Goal: Navigation & Orientation: Find specific page/section

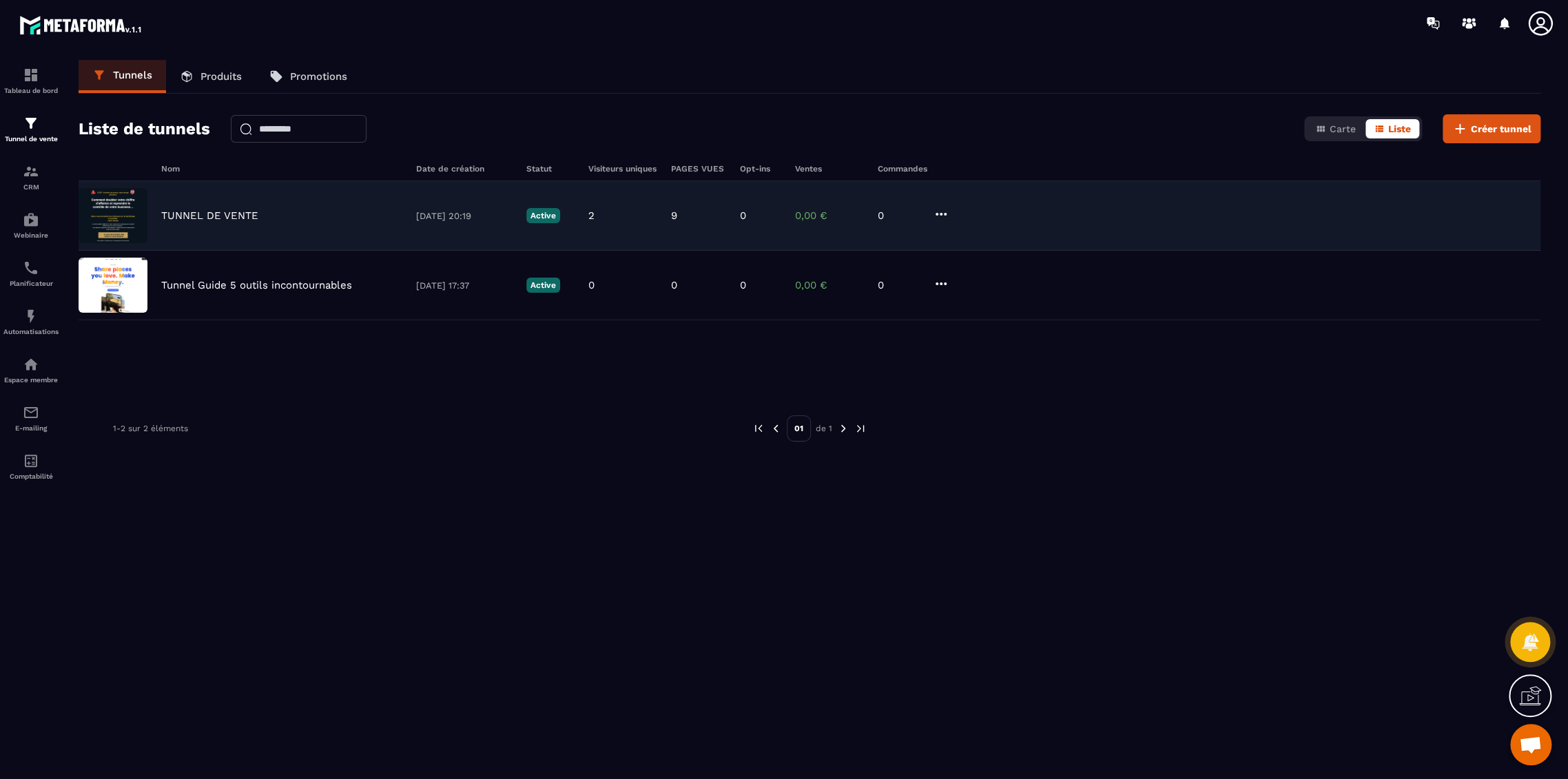
click at [212, 215] on p "TUNNEL DE VENTE" at bounding box center [209, 215] width 97 height 12
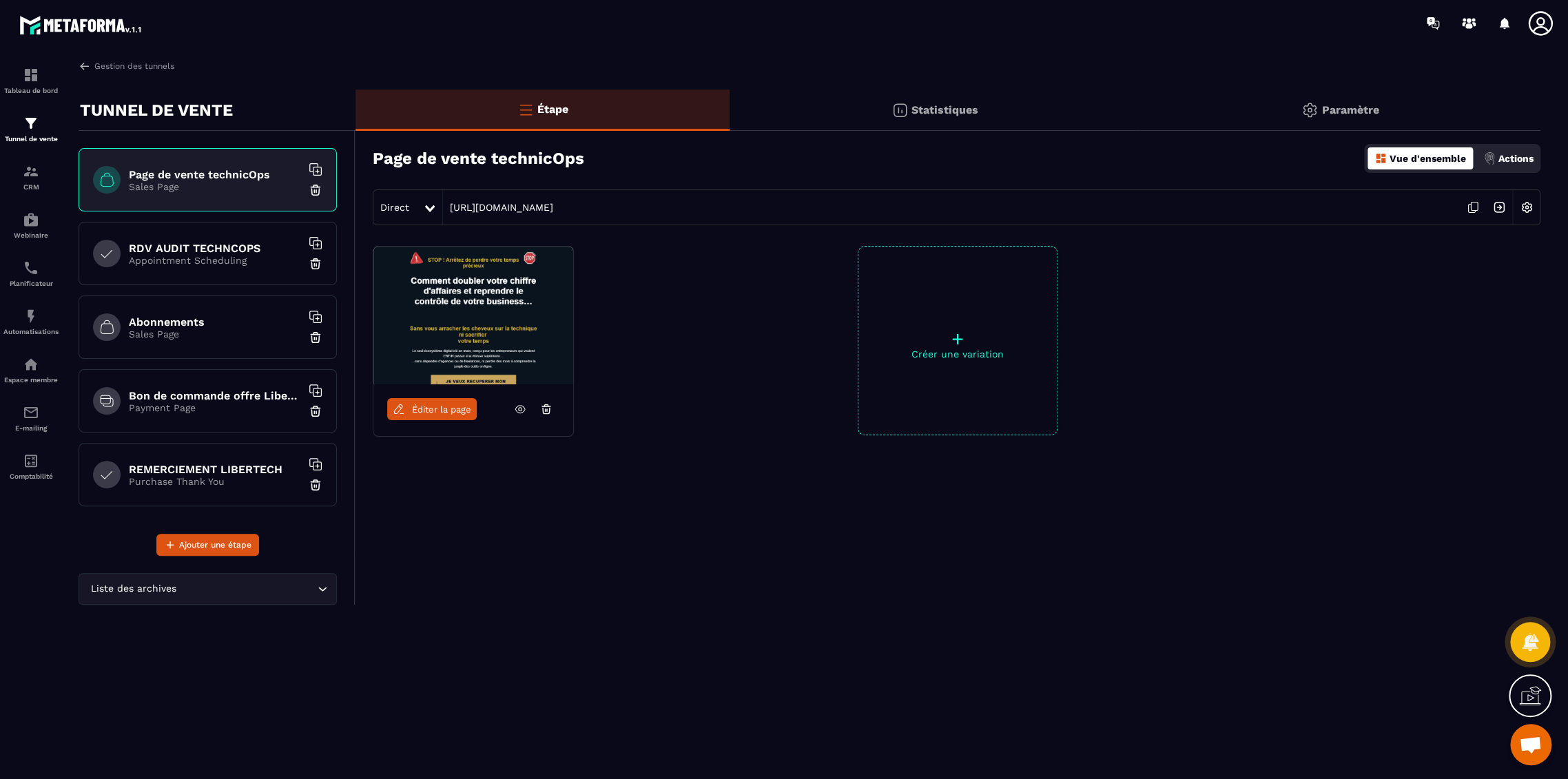
click at [218, 247] on h6 "RDV AUDIT TECHNCOPS" at bounding box center [215, 248] width 172 height 13
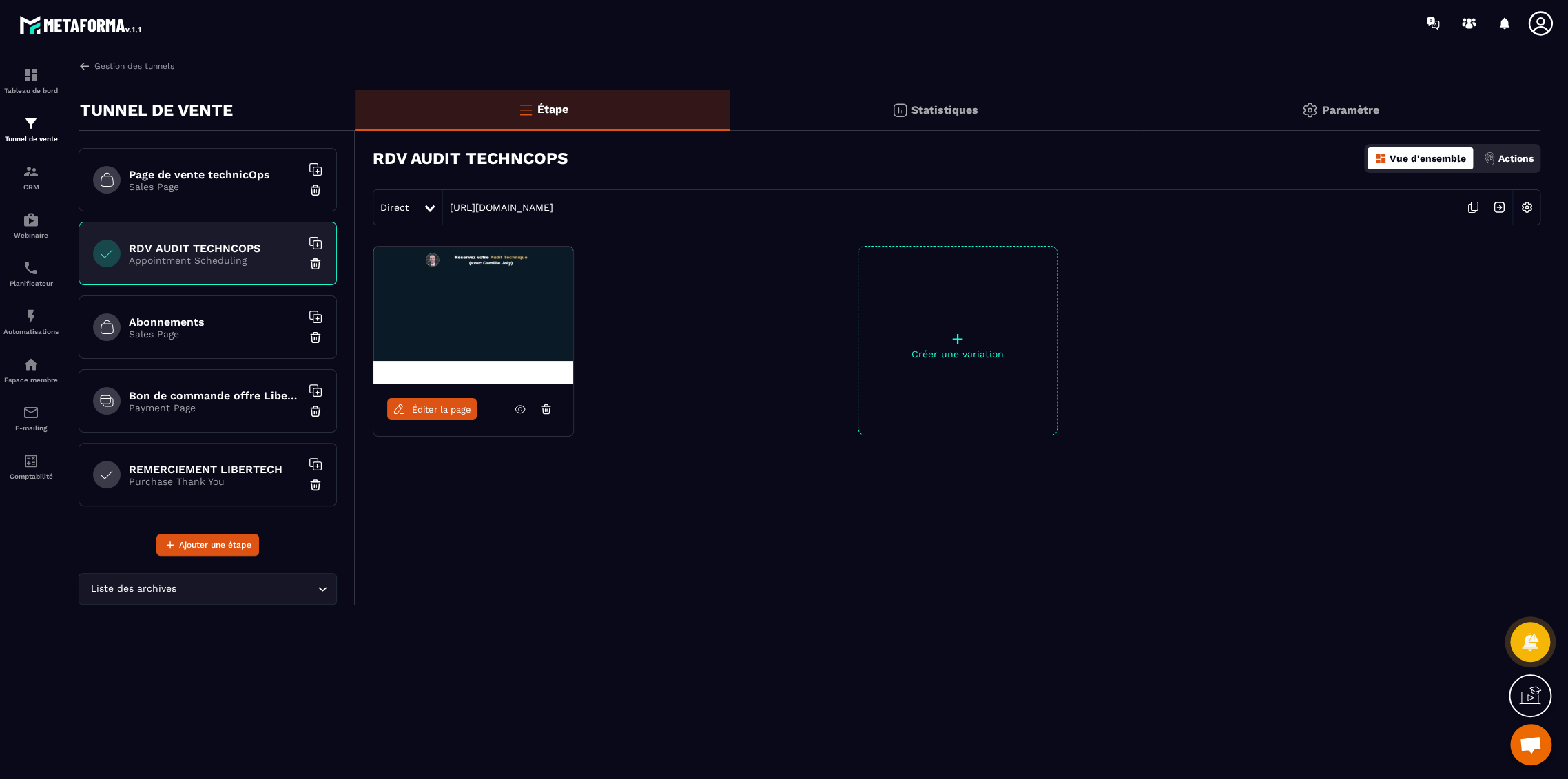
click at [205, 316] on h6 "Abonnements" at bounding box center [215, 322] width 172 height 13
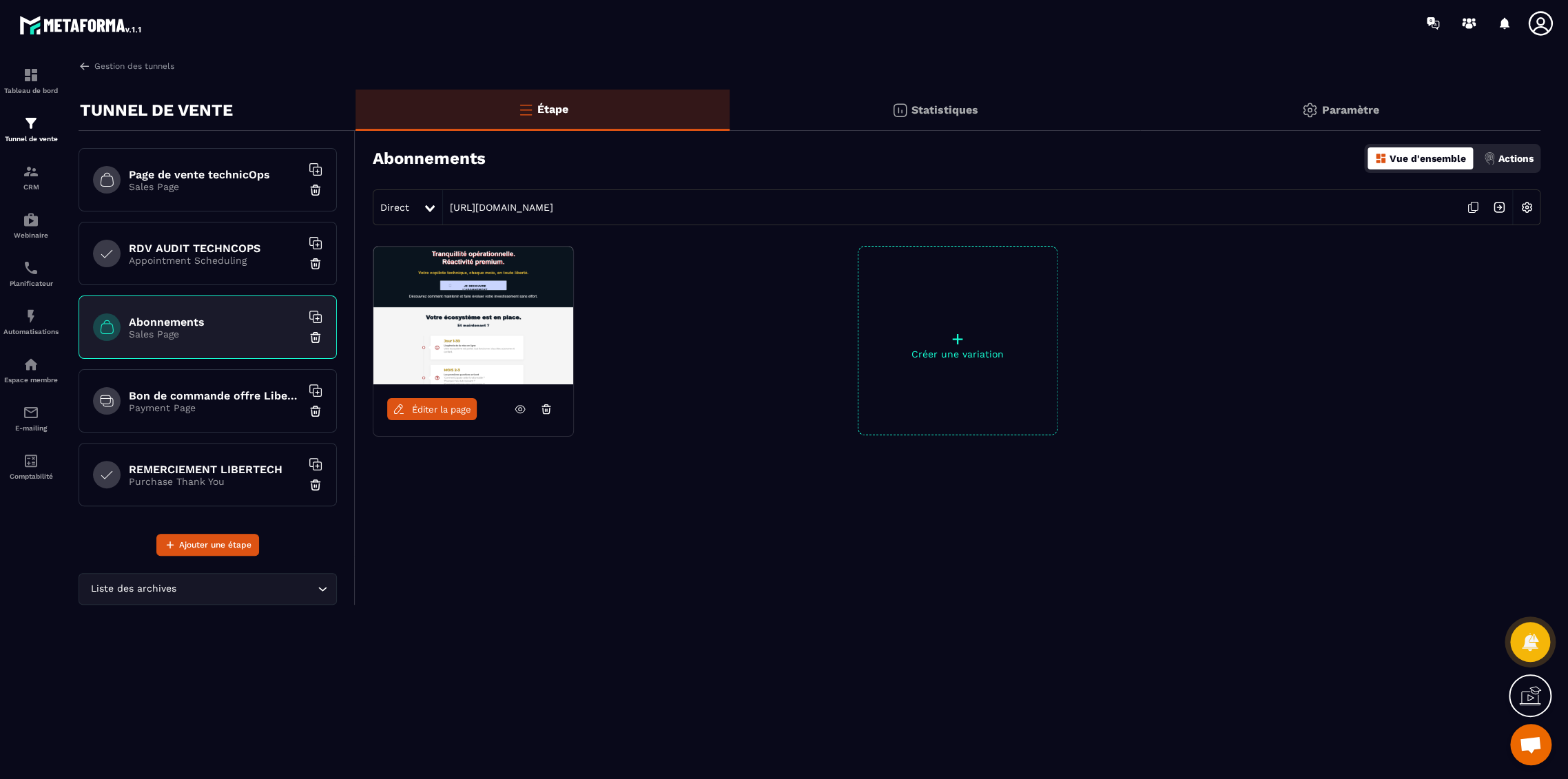
click at [191, 404] on p "Payment Page" at bounding box center [215, 408] width 172 height 11
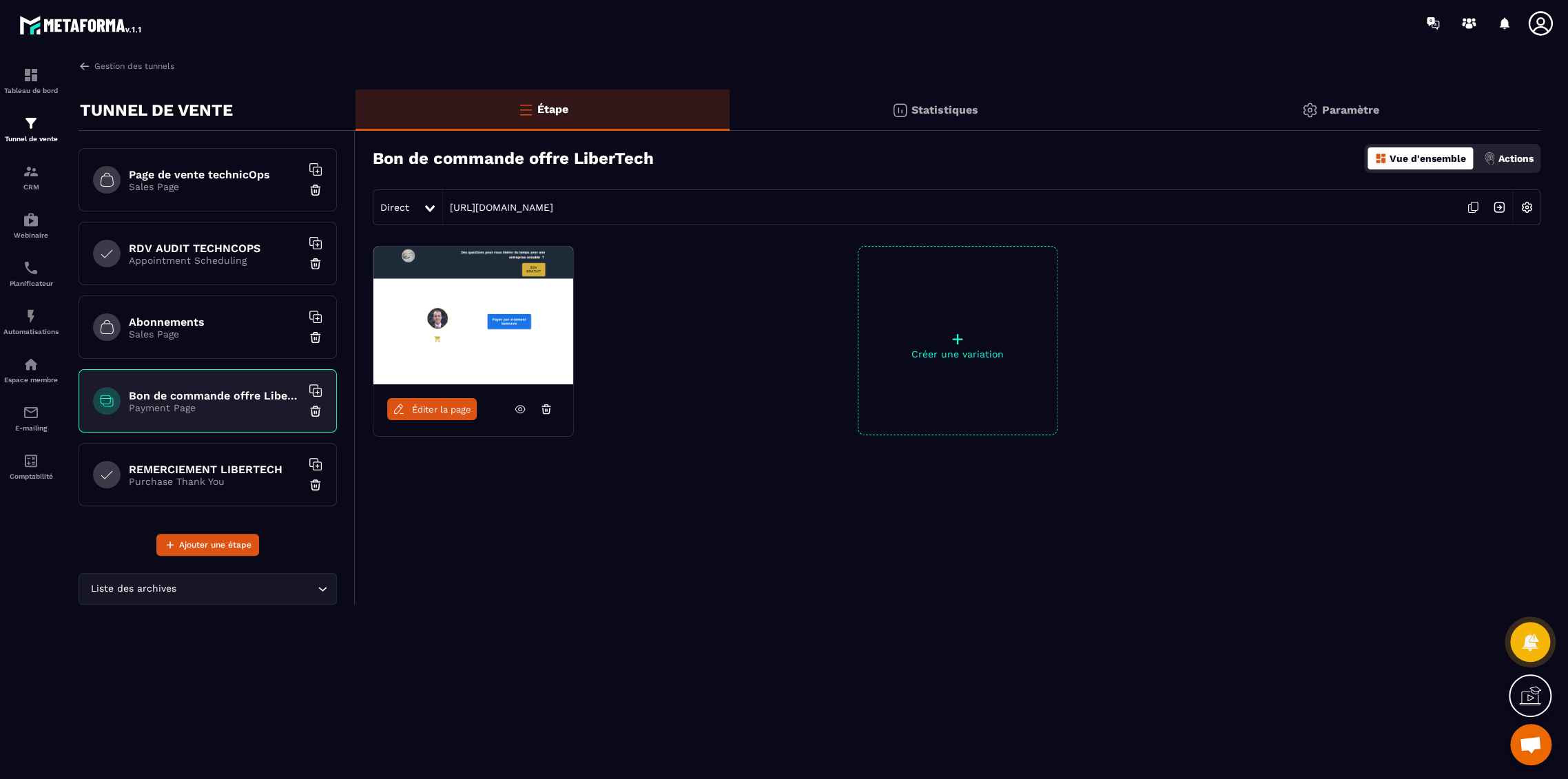
click at [192, 466] on h6 "REMERCIEMENT LIBERTECH" at bounding box center [215, 470] width 172 height 13
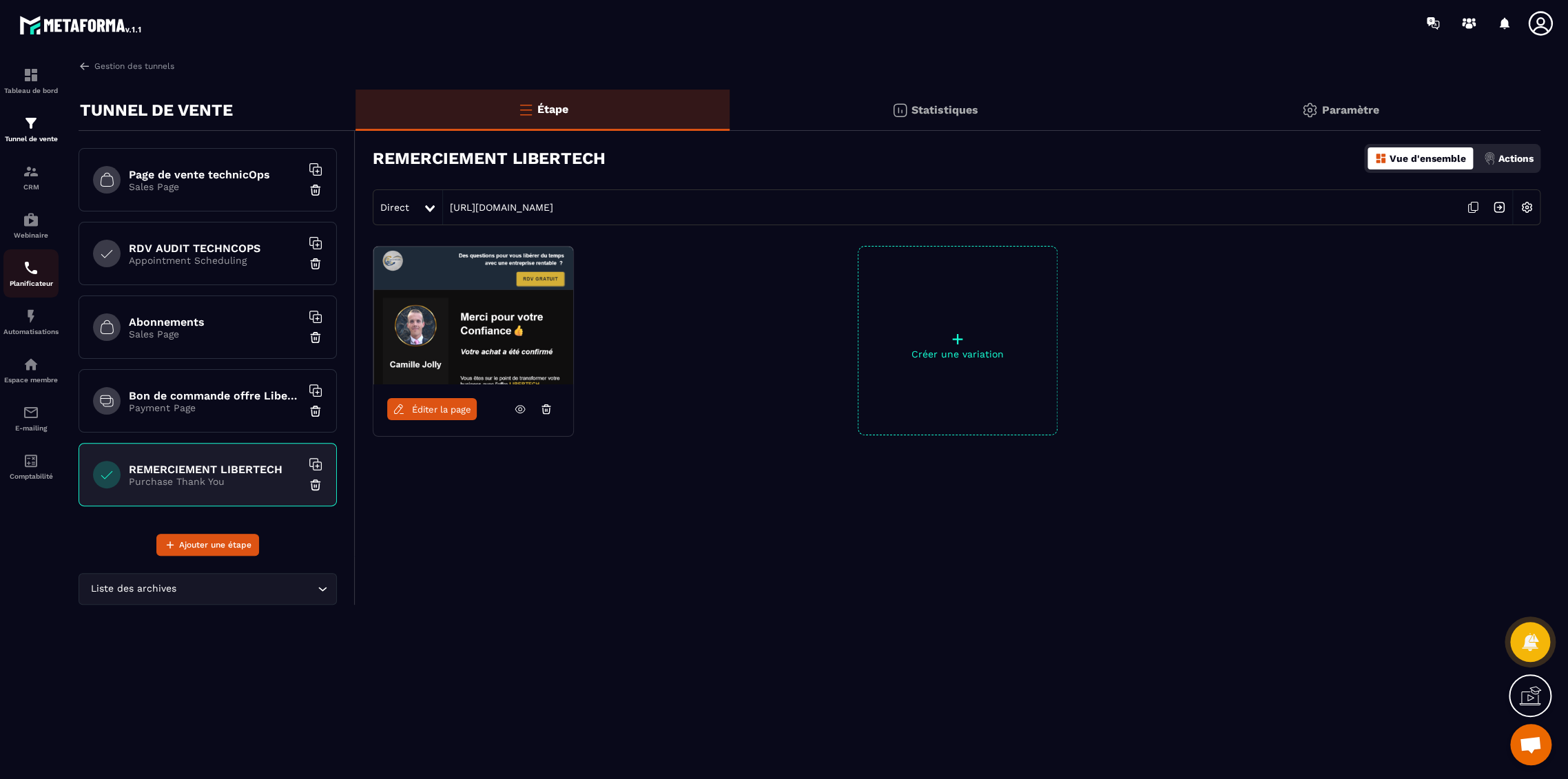
click at [40, 279] on div "Planificateur" at bounding box center [31, 273] width 55 height 28
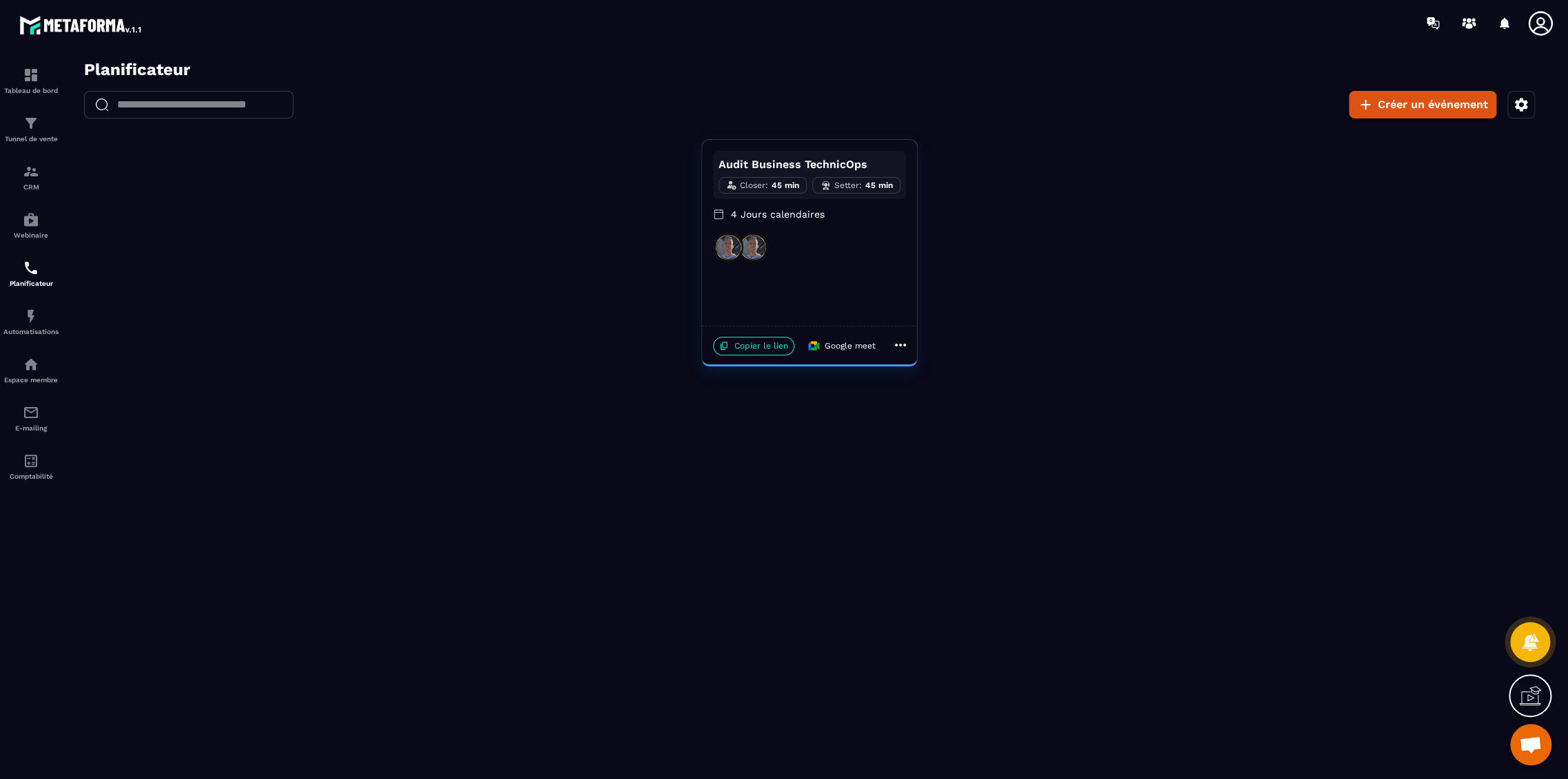
click at [1541, 25] on icon at bounding box center [1540, 23] width 24 height 24
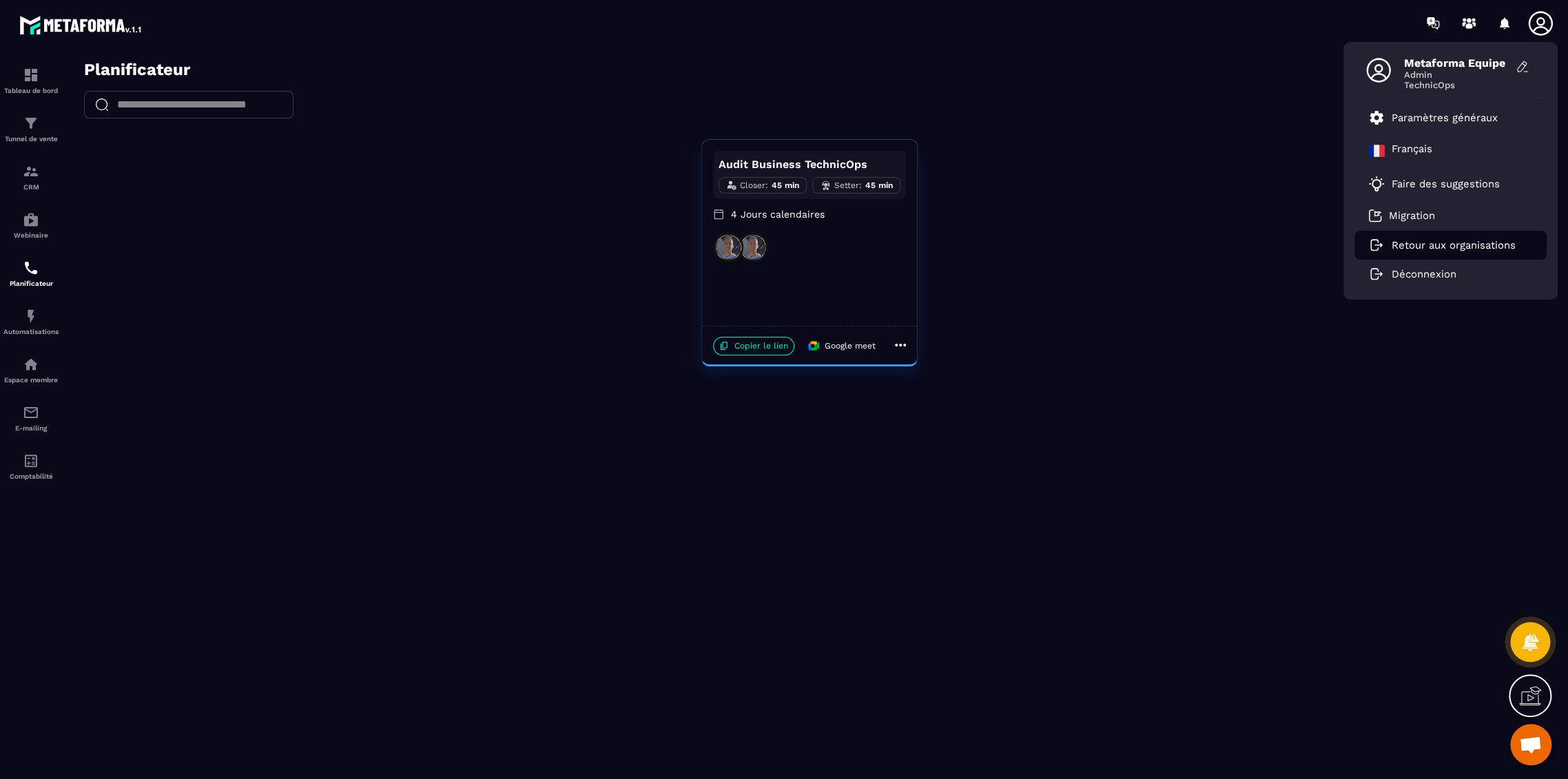
click at [1412, 250] on p "Retour aux organisations" at bounding box center [1453, 245] width 124 height 12
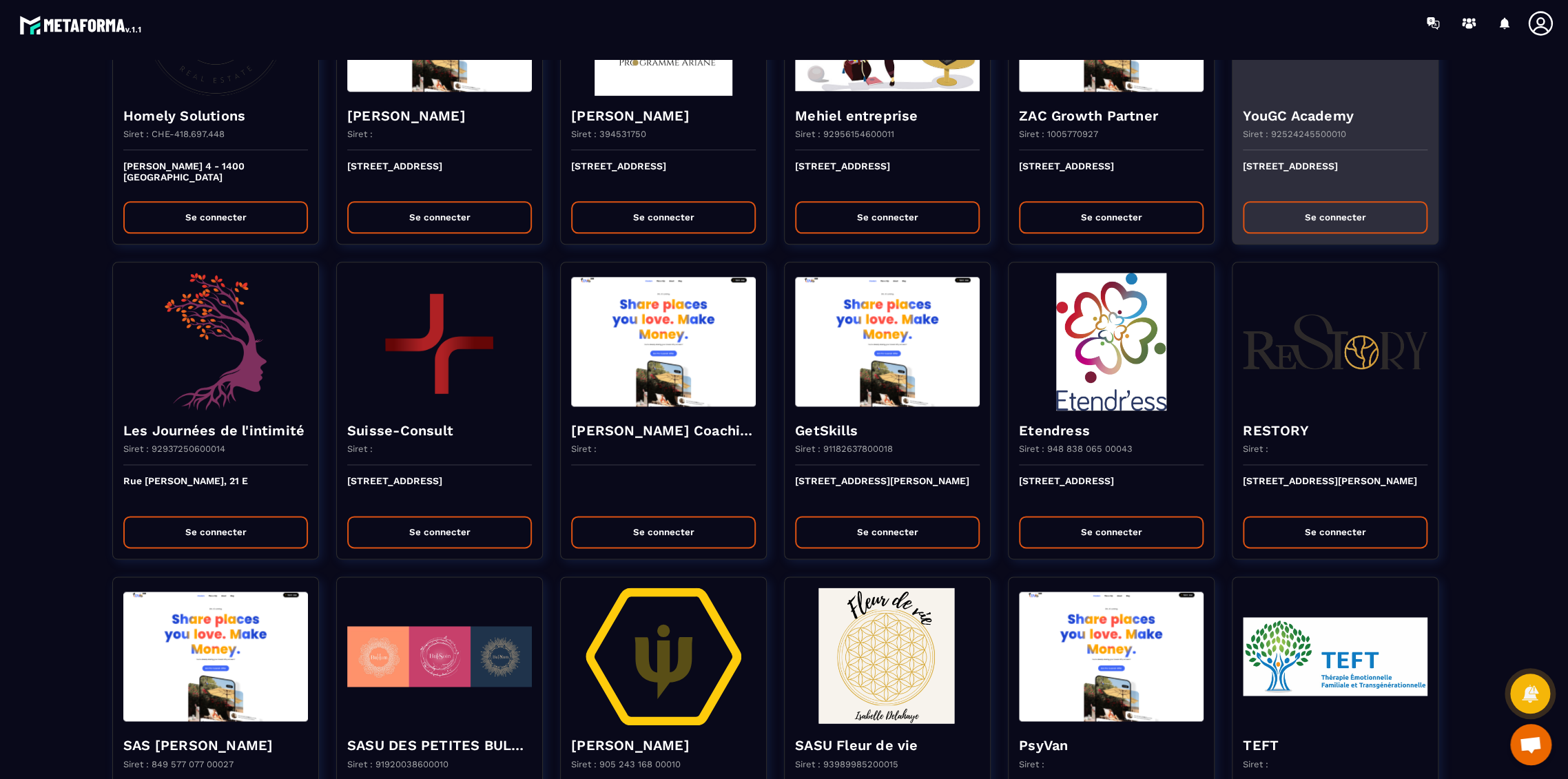
scroll to position [919, 0]
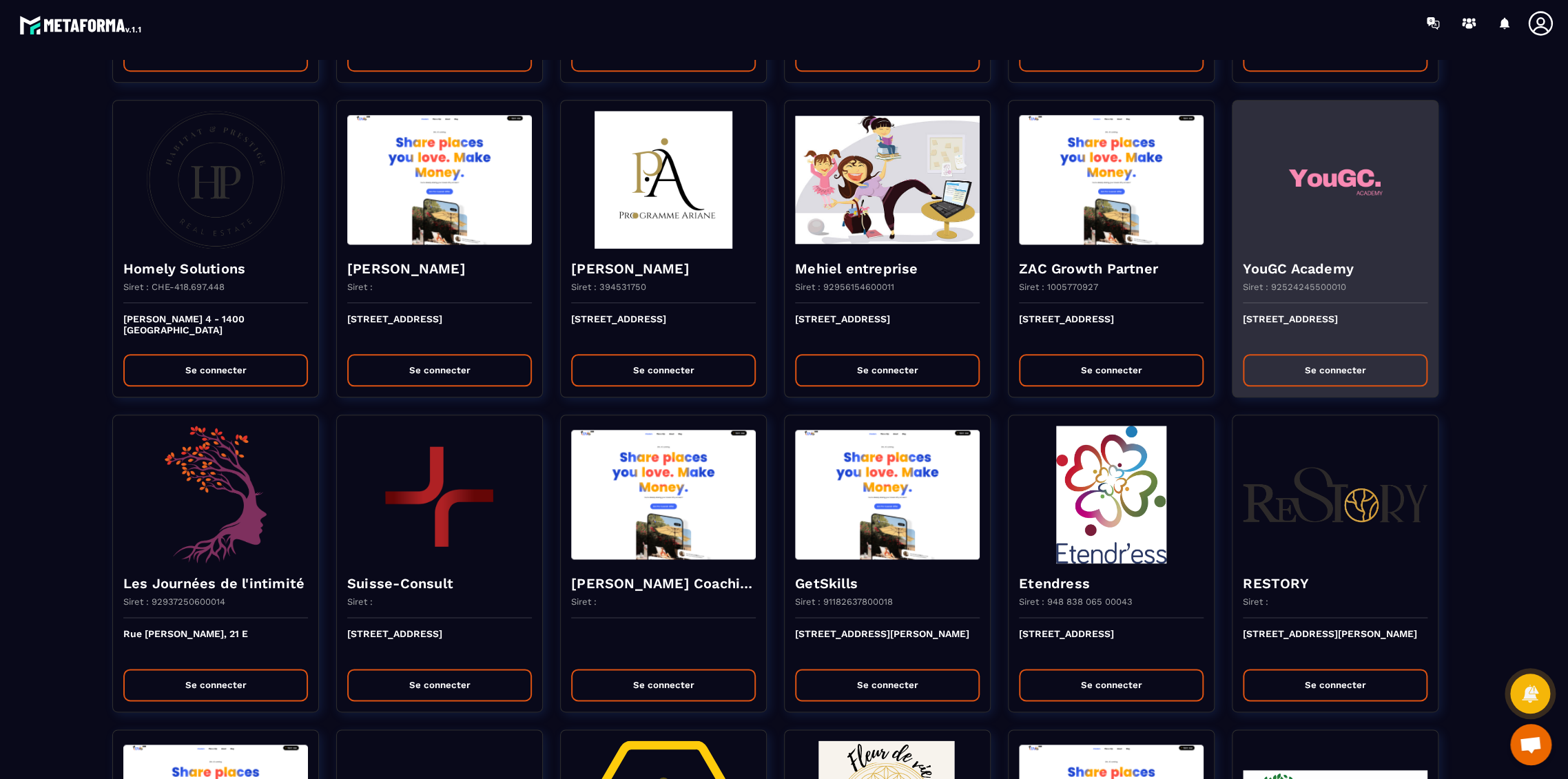
click at [1313, 274] on h4 "YouGC Academy" at bounding box center [1335, 268] width 184 height 19
